Goal: Navigation & Orientation: Find specific page/section

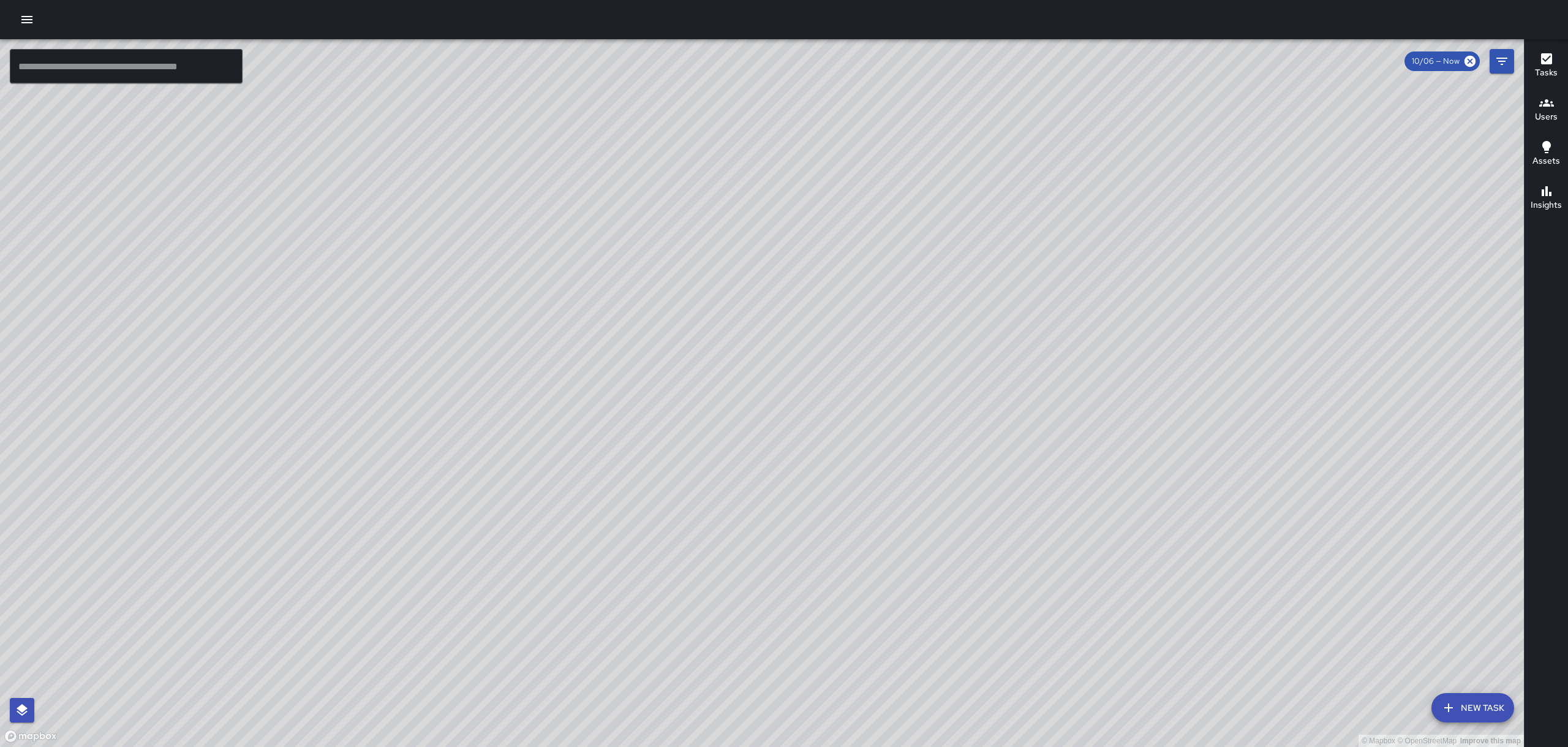
drag, startPoint x: 791, startPoint y: 351, endPoint x: 916, endPoint y: 391, distance: 131.2
click at [928, 396] on div "© Mapbox © OpenStreetMap Improve this map" at bounding box center [762, 393] width 1524 height 708
drag, startPoint x: 717, startPoint y: 388, endPoint x: 867, endPoint y: 60, distance: 360.7
click at [867, 60] on div "© Mapbox © OpenStreetMap Improve this map" at bounding box center [762, 393] width 1524 height 708
drag, startPoint x: 808, startPoint y: 563, endPoint x: 795, endPoint y: 260, distance: 303.3
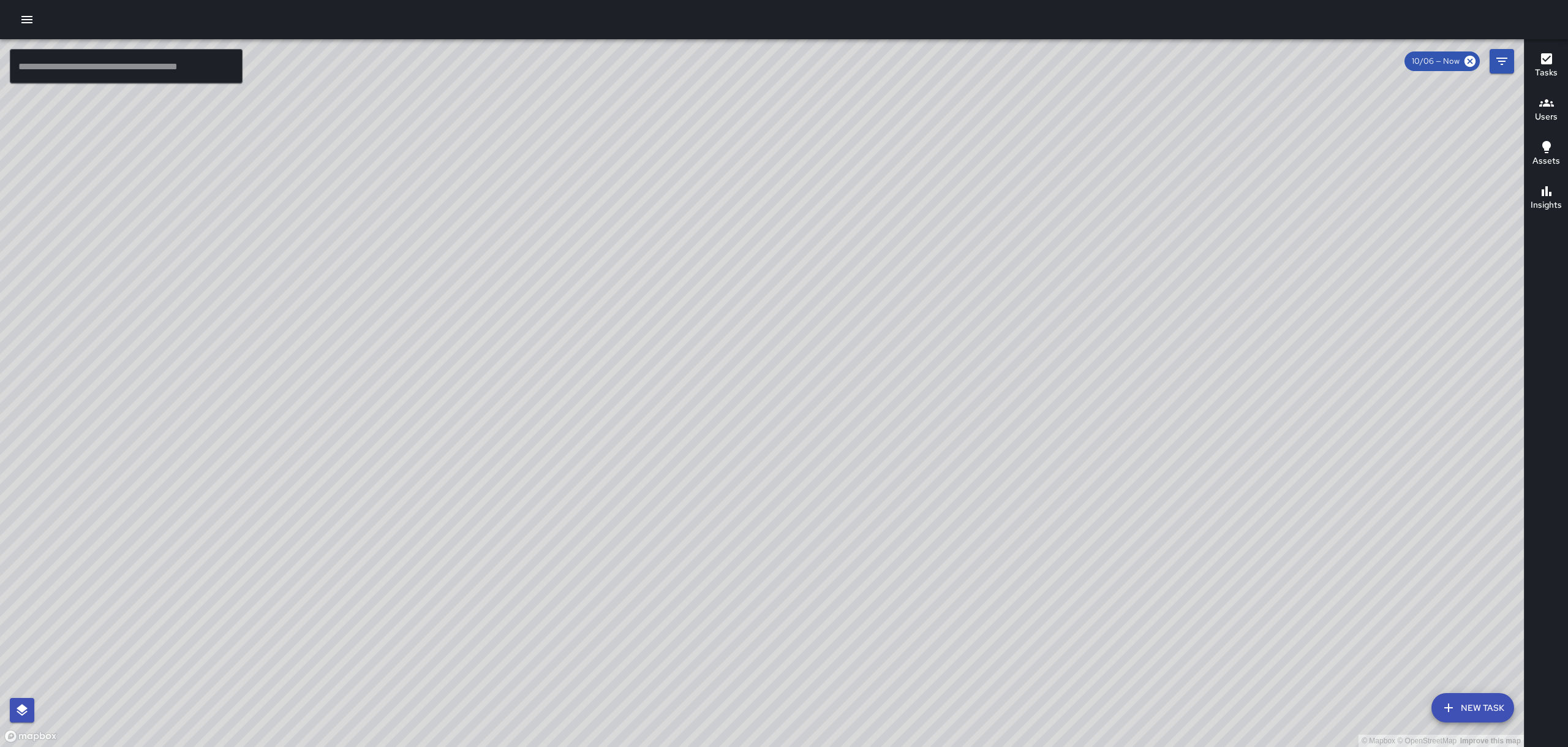
click at [795, 260] on div "© Mapbox © OpenStreetMap Improve this map" at bounding box center [762, 393] width 1524 height 708
drag, startPoint x: 595, startPoint y: 555, endPoint x: 717, endPoint y: 460, distance: 154.6
click at [717, 460] on div "© Mapbox © OpenStreetMap Improve this map" at bounding box center [762, 393] width 1524 height 708
drag, startPoint x: 566, startPoint y: 483, endPoint x: 611, endPoint y: 432, distance: 68.0
click at [611, 432] on div "© Mapbox © OpenStreetMap Improve this map" at bounding box center [762, 393] width 1524 height 708
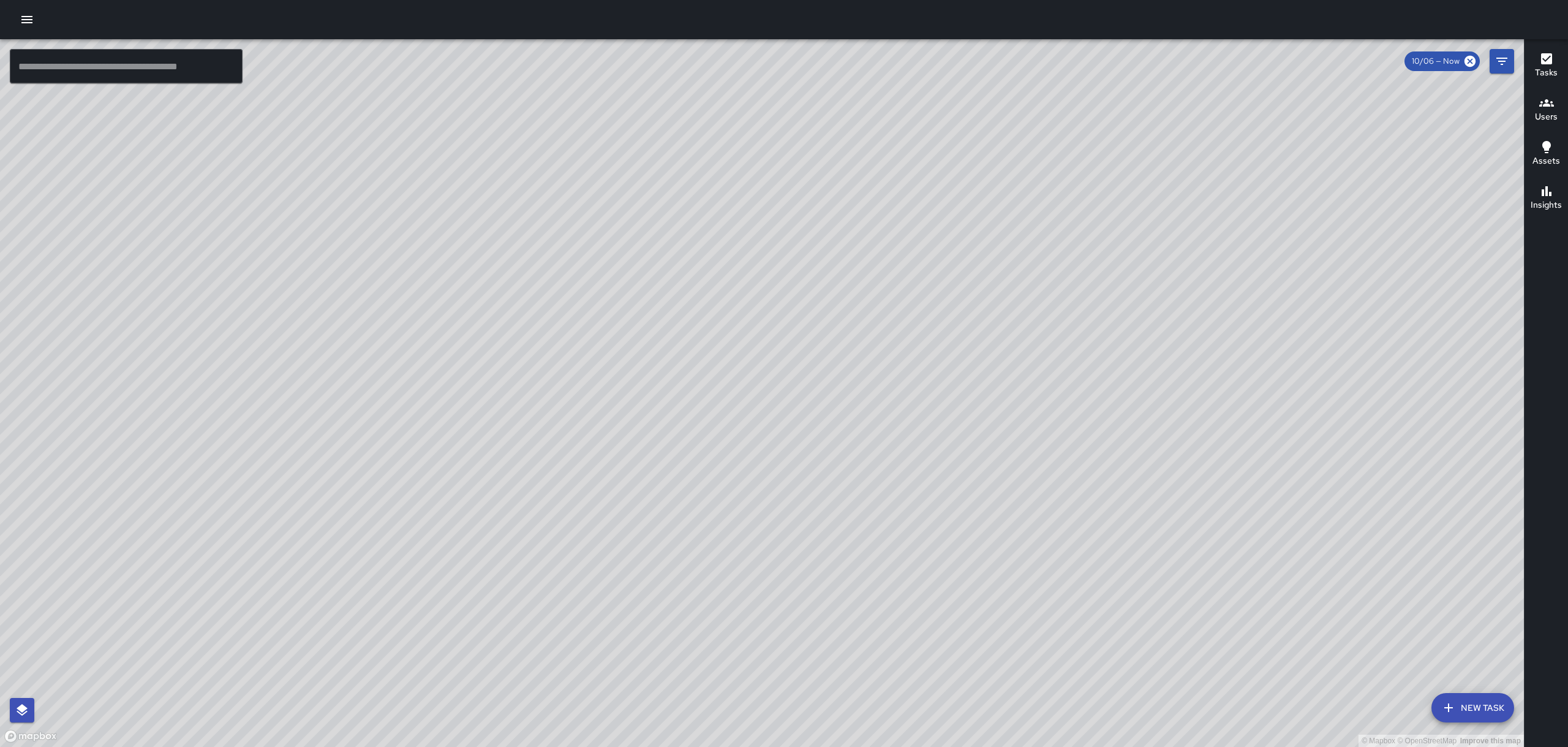
drag, startPoint x: 901, startPoint y: 241, endPoint x: 906, endPoint y: 136, distance: 105.1
click at [906, 136] on div "© Mapbox © OpenStreetMap Improve this map" at bounding box center [762, 393] width 1524 height 708
drag, startPoint x: 845, startPoint y: 335, endPoint x: 974, endPoint y: 471, distance: 187.4
click at [998, 472] on div "© Mapbox © OpenStreetMap Improve this map" at bounding box center [762, 393] width 1524 height 708
drag, startPoint x: 1028, startPoint y: 312, endPoint x: 1009, endPoint y: 258, distance: 57.2
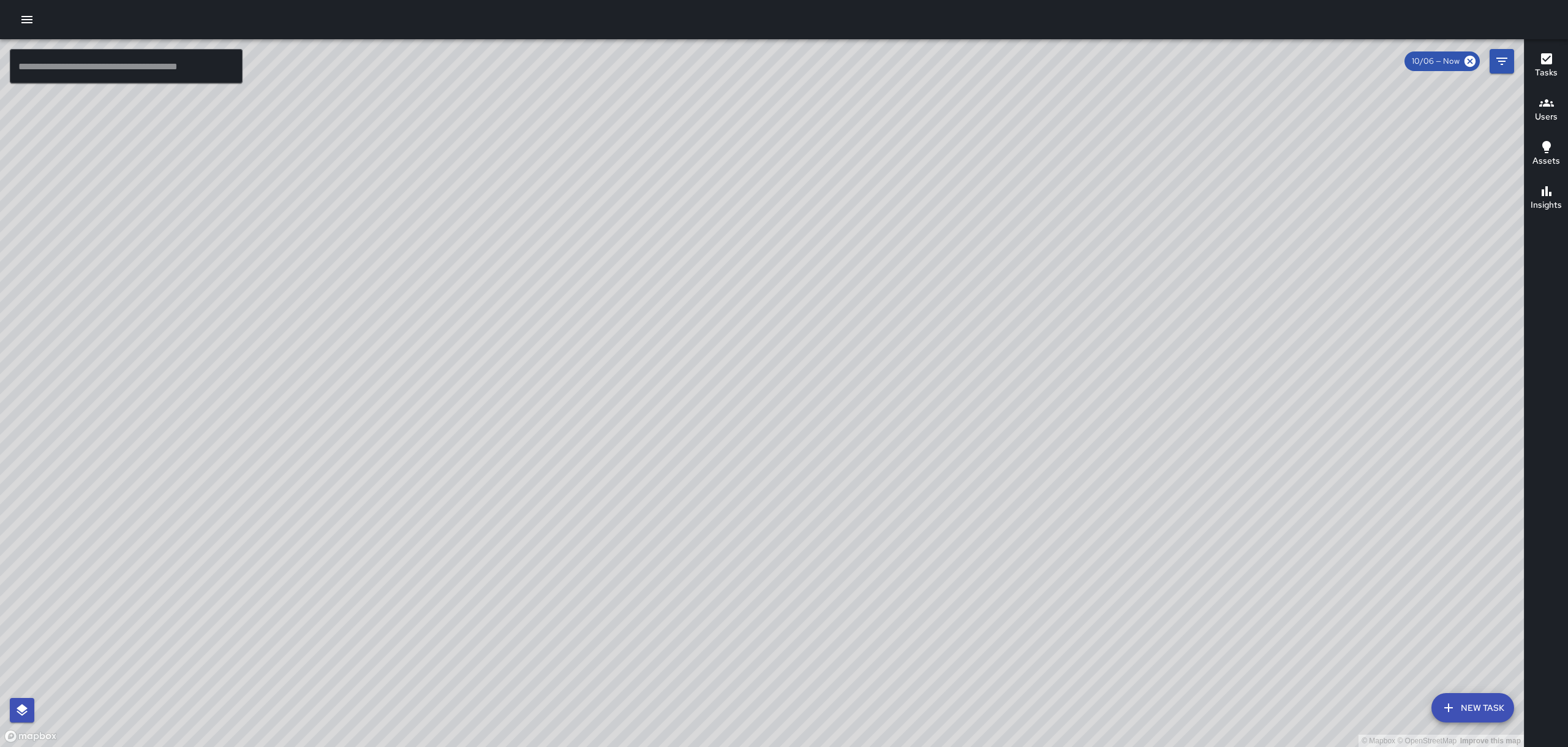
click at [1009, 259] on div "© Mapbox © OpenStreetMap Improve this map" at bounding box center [762, 393] width 1524 height 708
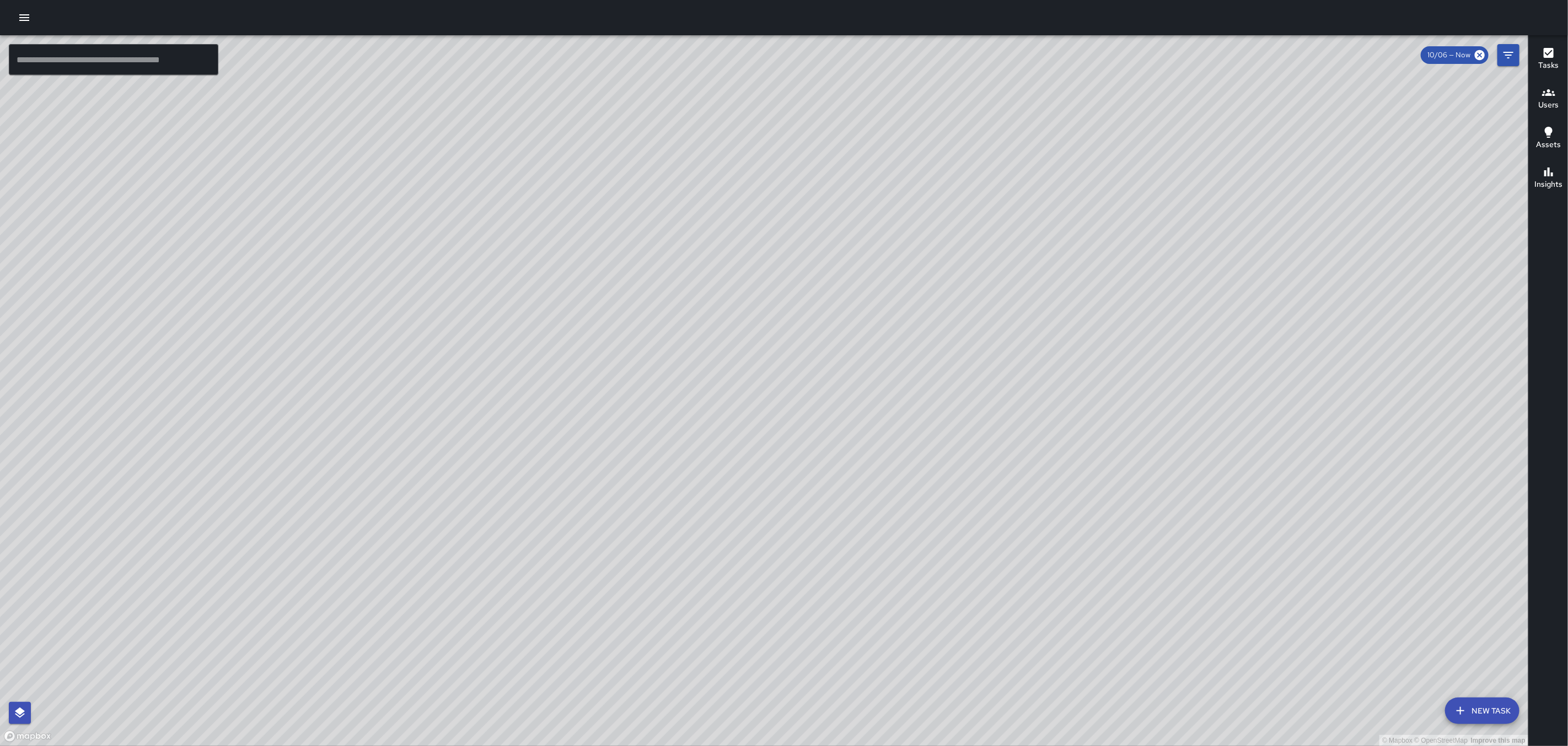
drag, startPoint x: 1142, startPoint y: 183, endPoint x: 1080, endPoint y: 298, distance: 130.6
click at [1080, 298] on div "© Mapbox © OpenStreetMap Improve this map" at bounding box center [764, 390] width 1528 height 711
drag, startPoint x: 944, startPoint y: 478, endPoint x: 980, endPoint y: 163, distance: 317.1
click at [980, 163] on div "© Mapbox © OpenStreetMap Improve this map" at bounding box center [764, 390] width 1528 height 711
drag, startPoint x: 858, startPoint y: 585, endPoint x: 948, endPoint y: 247, distance: 349.8
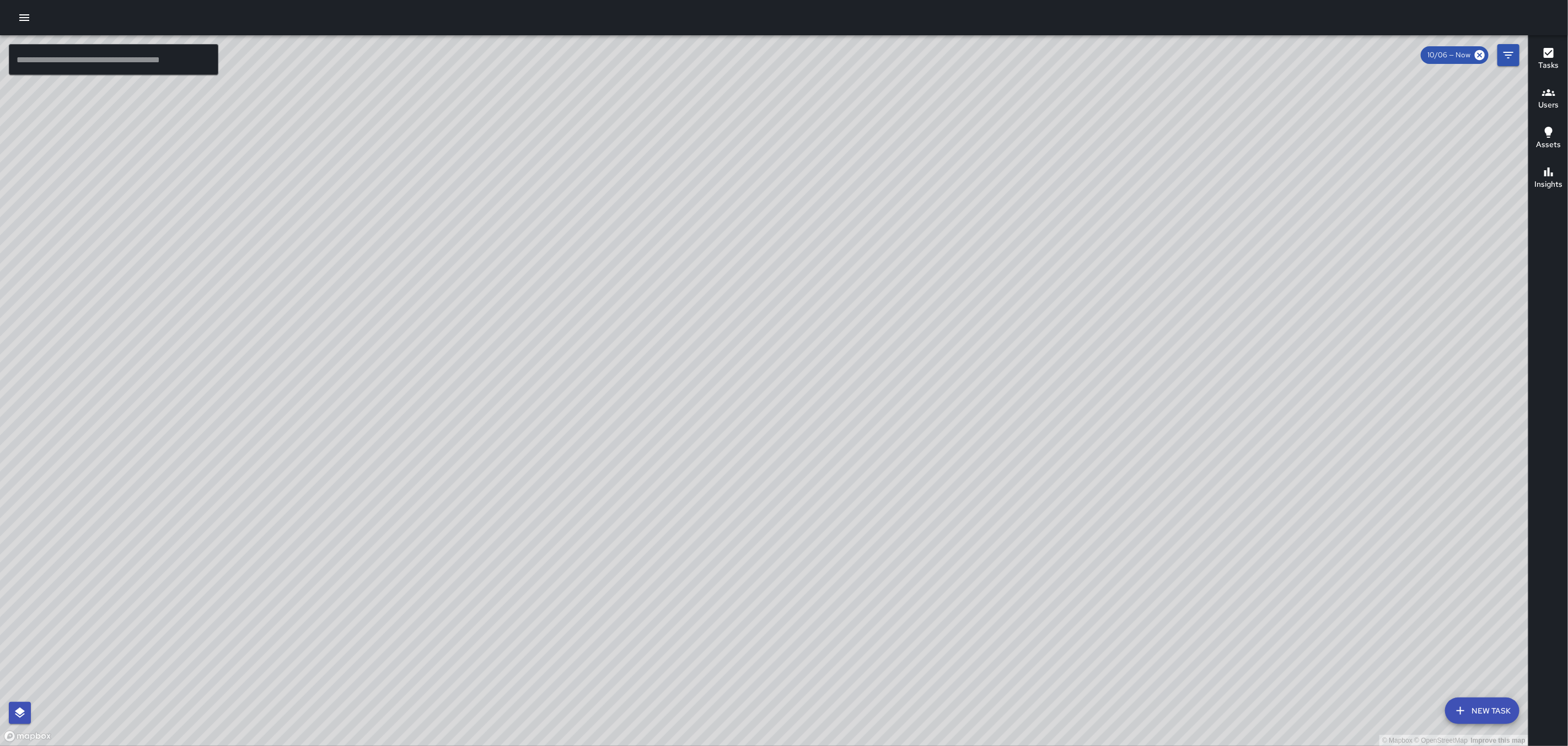
click at [947, 248] on div "© Mapbox © OpenStreetMap Improve this map" at bounding box center [764, 390] width 1528 height 711
drag, startPoint x: 858, startPoint y: 355, endPoint x: 883, endPoint y: 324, distance: 39.8
click at [881, 328] on div "© Mapbox © OpenStreetMap Improve this map" at bounding box center [764, 390] width 1528 height 711
drag, startPoint x: 889, startPoint y: 397, endPoint x: 934, endPoint y: 366, distance: 54.6
click at [933, 366] on div "© Mapbox © OpenStreetMap Improve this map" at bounding box center [764, 390] width 1528 height 711
